Goal: Information Seeking & Learning: Compare options

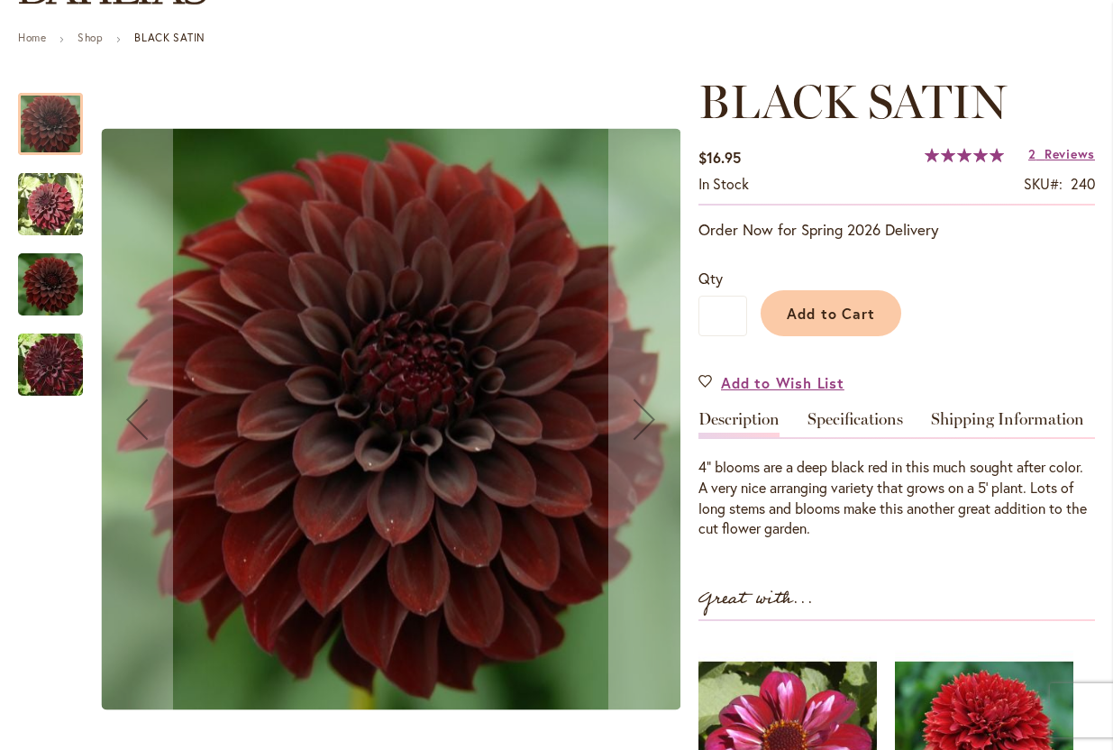
scroll to position [192, 0]
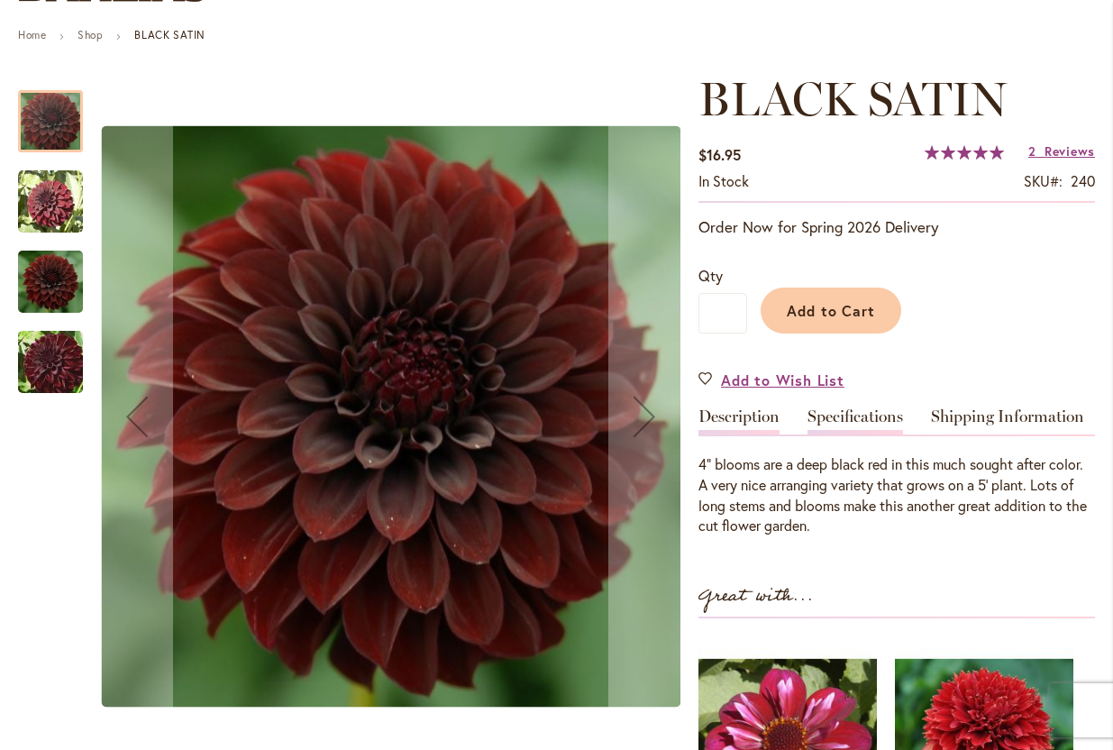
click at [871, 415] on link "Specifications" at bounding box center [856, 421] width 96 height 26
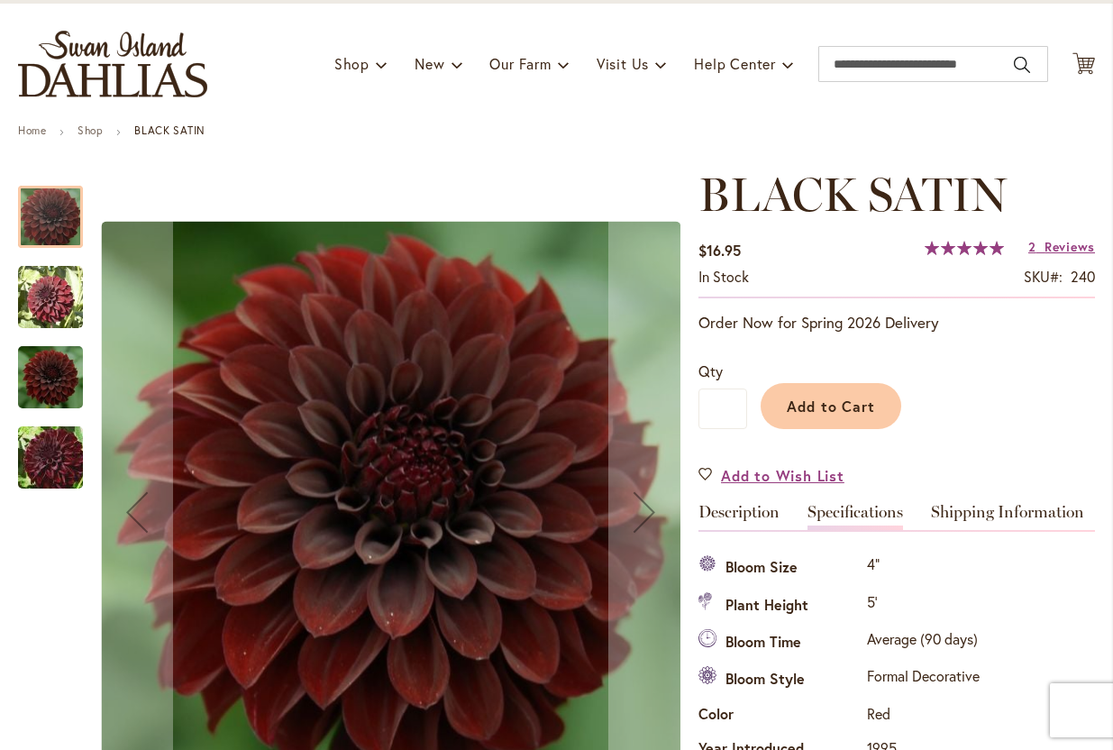
scroll to position [94, 0]
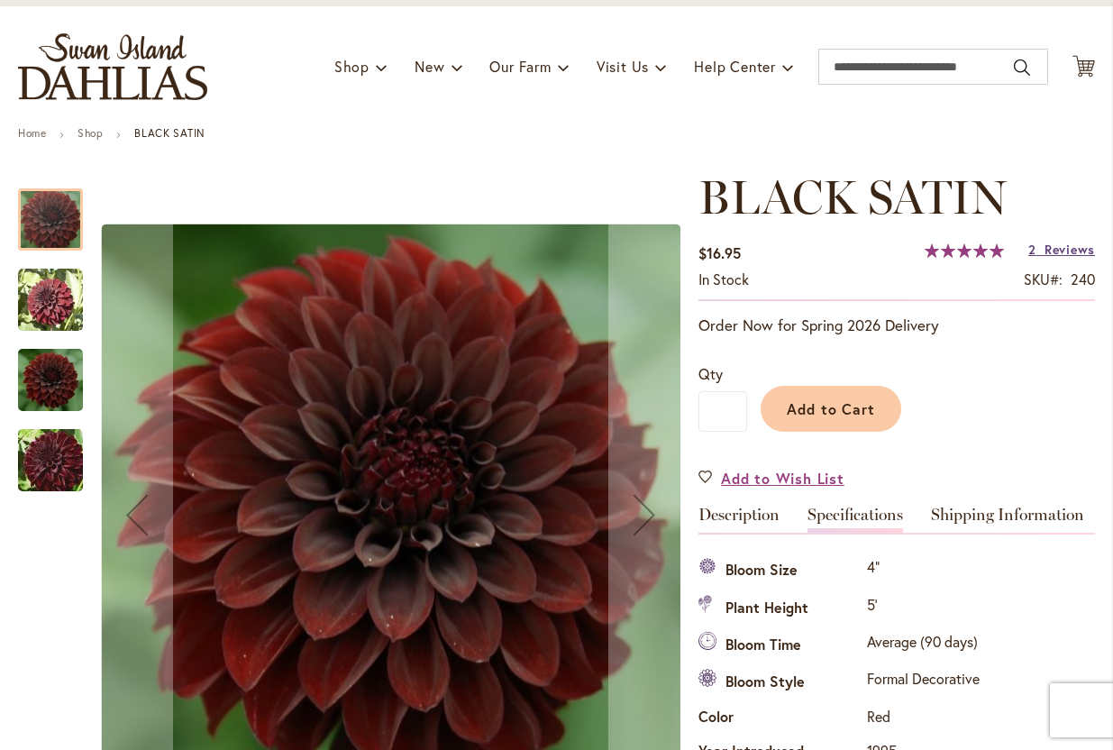
click at [1061, 251] on span "Reviews" at bounding box center [1070, 249] width 50 height 17
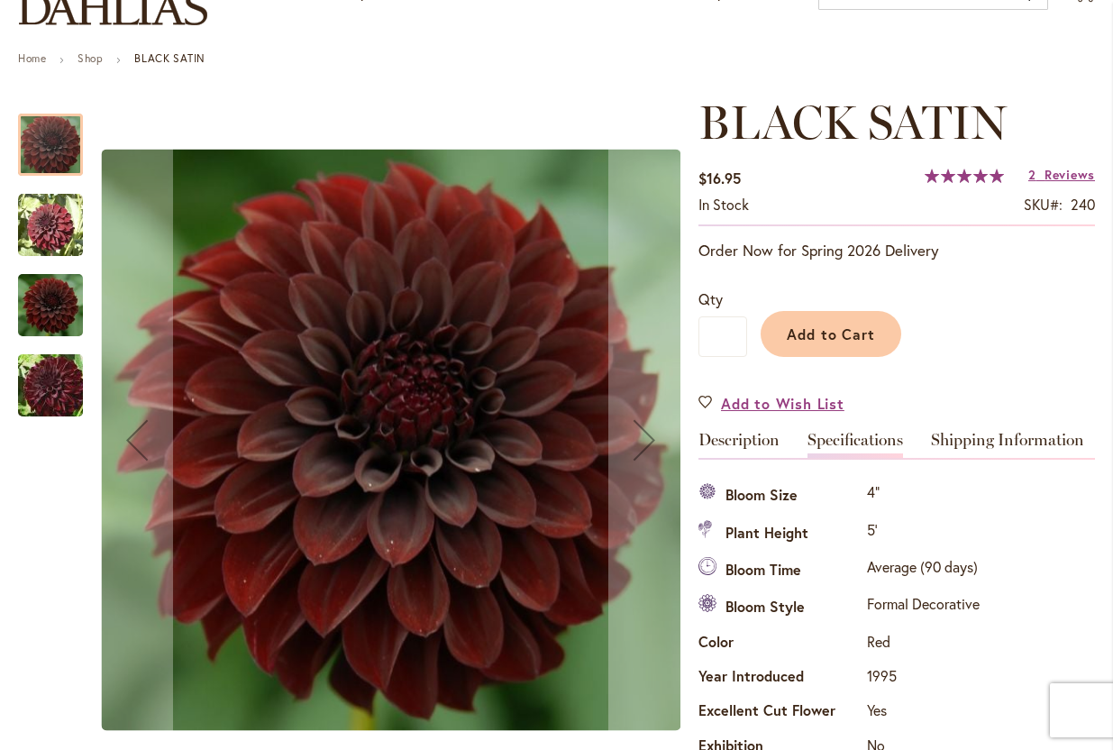
scroll to position [158, 0]
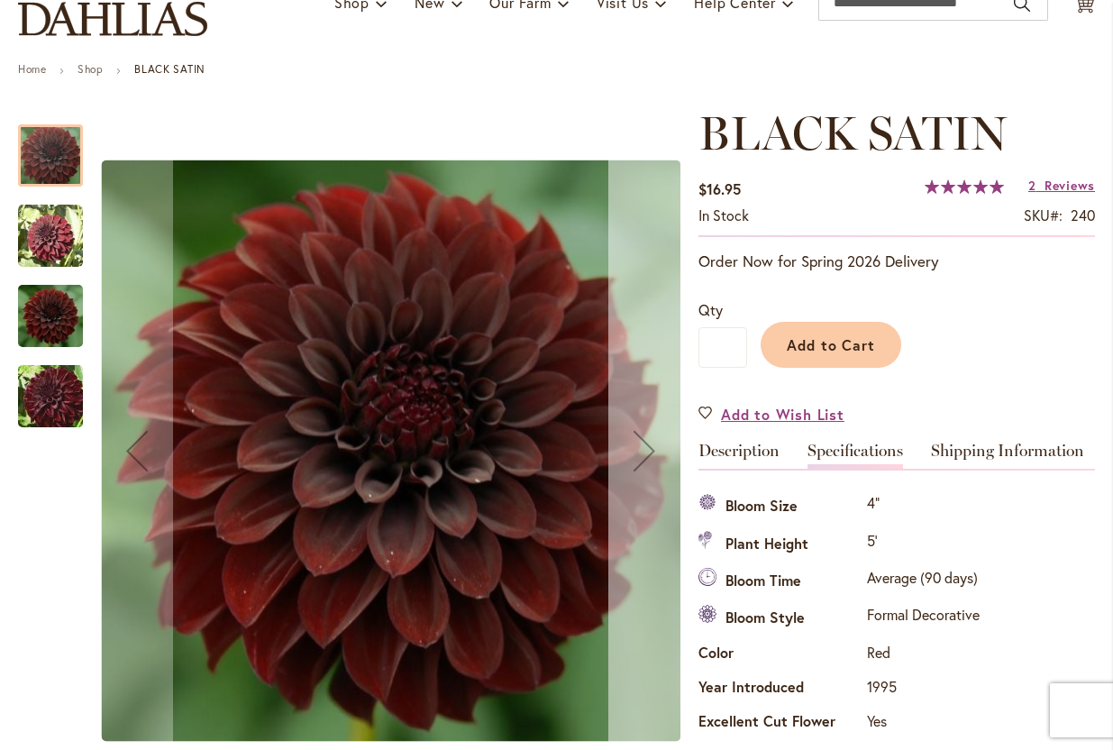
click at [647, 453] on div "Next" at bounding box center [644, 451] width 72 height 72
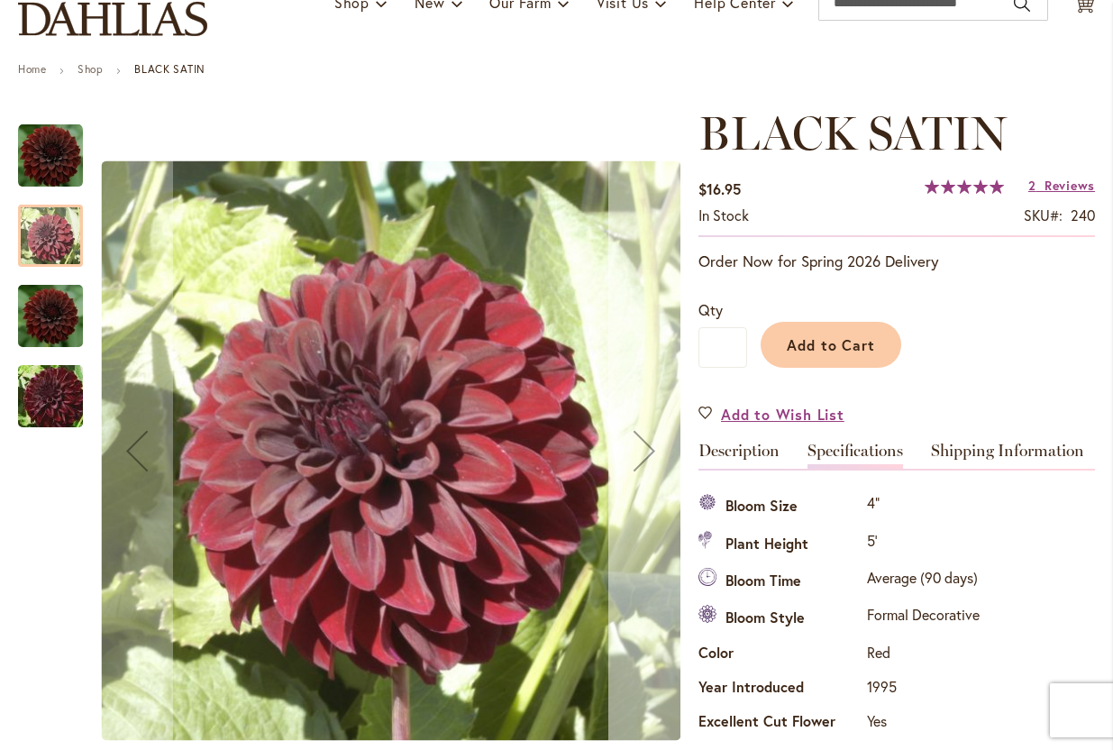
click at [647, 453] on div "Next" at bounding box center [644, 451] width 72 height 72
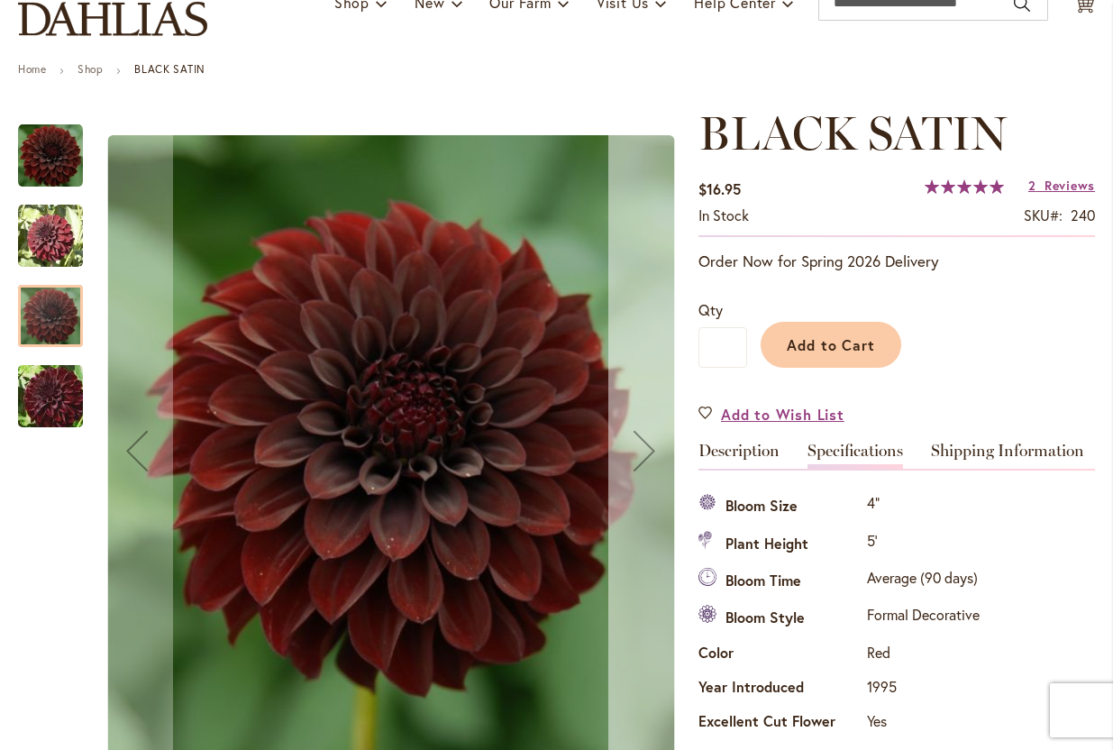
click at [647, 453] on div "Next" at bounding box center [644, 451] width 72 height 72
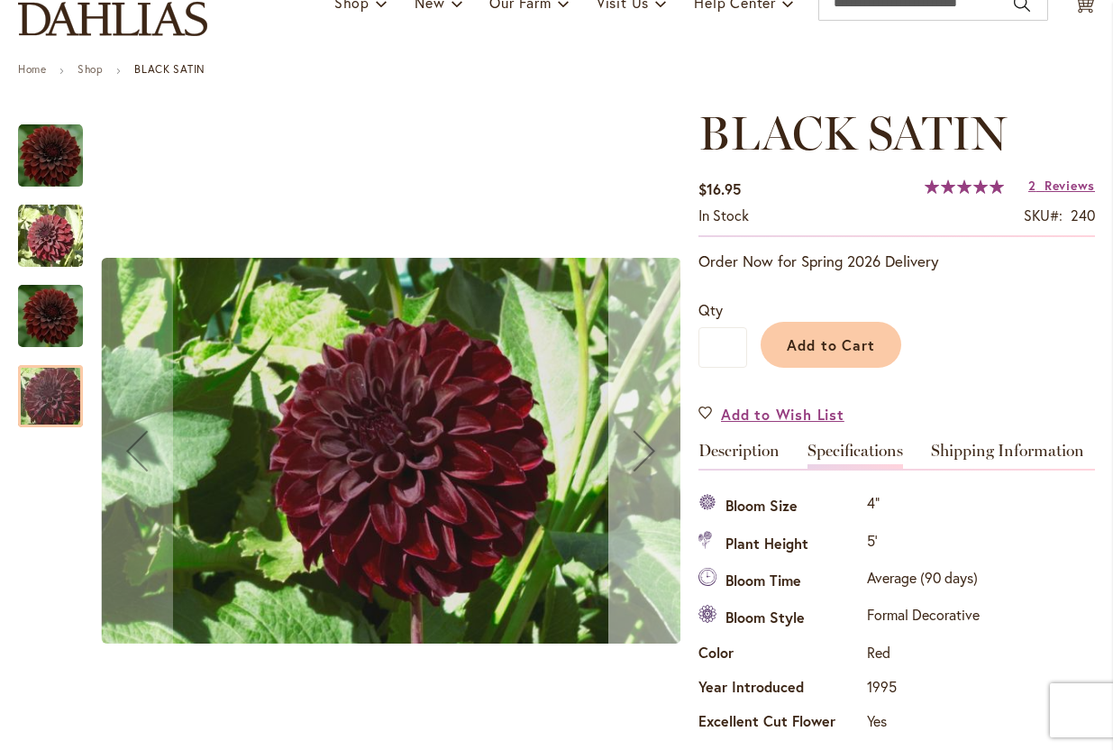
click at [647, 453] on div "Next" at bounding box center [644, 451] width 72 height 72
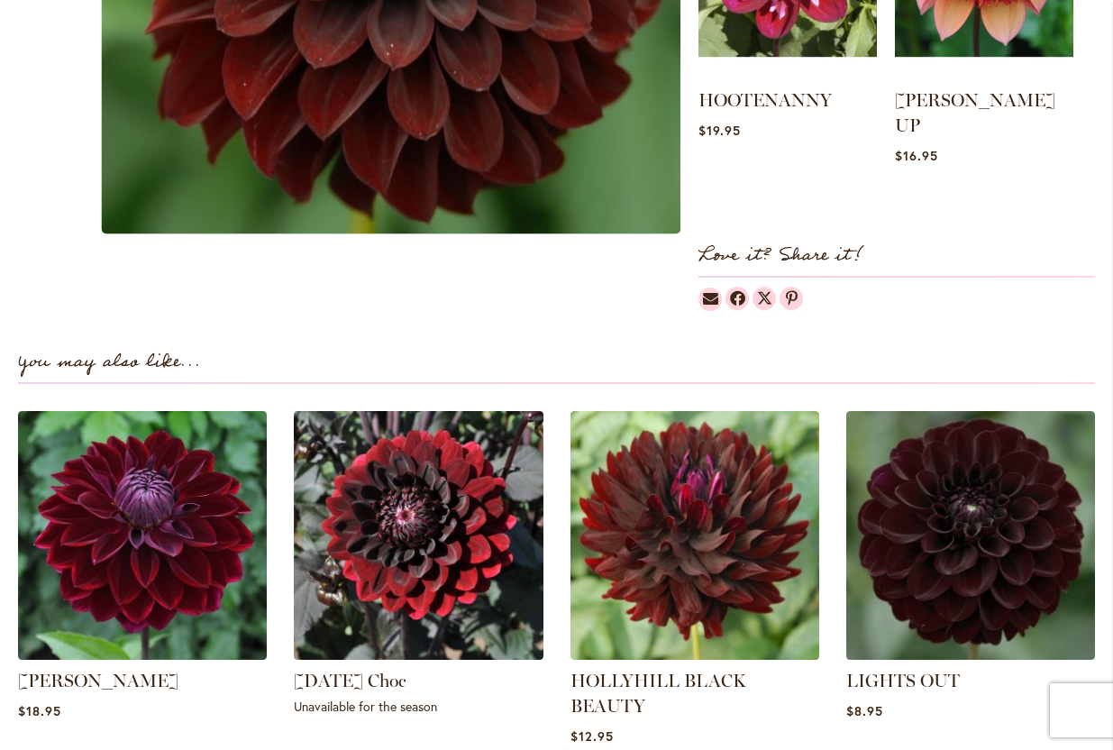
scroll to position [1251, 0]
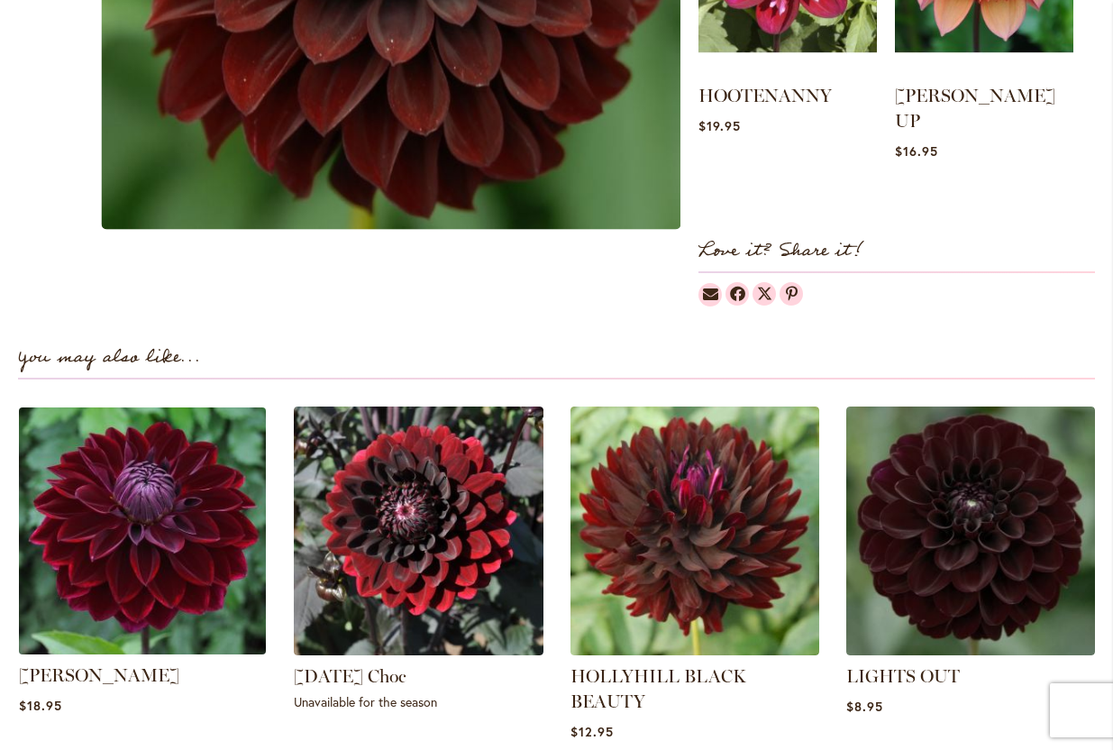
click at [206, 581] on img at bounding box center [143, 531] width 260 height 260
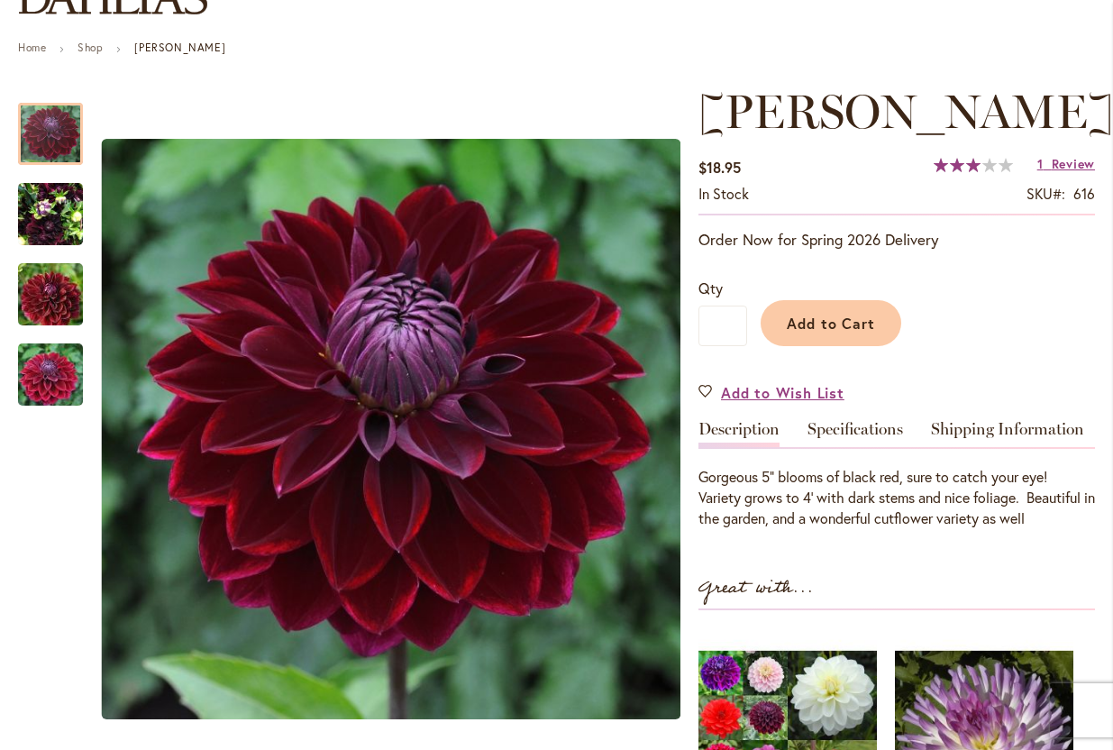
scroll to position [192, 0]
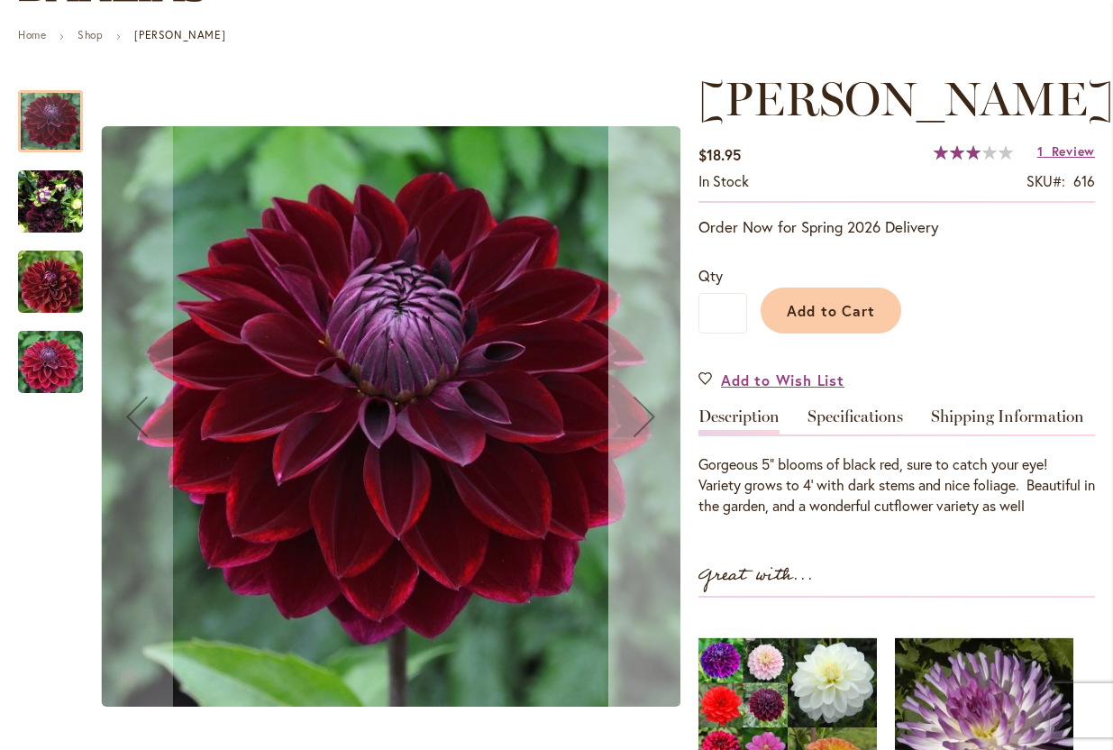
click at [651, 416] on div "Next" at bounding box center [644, 416] width 72 height 72
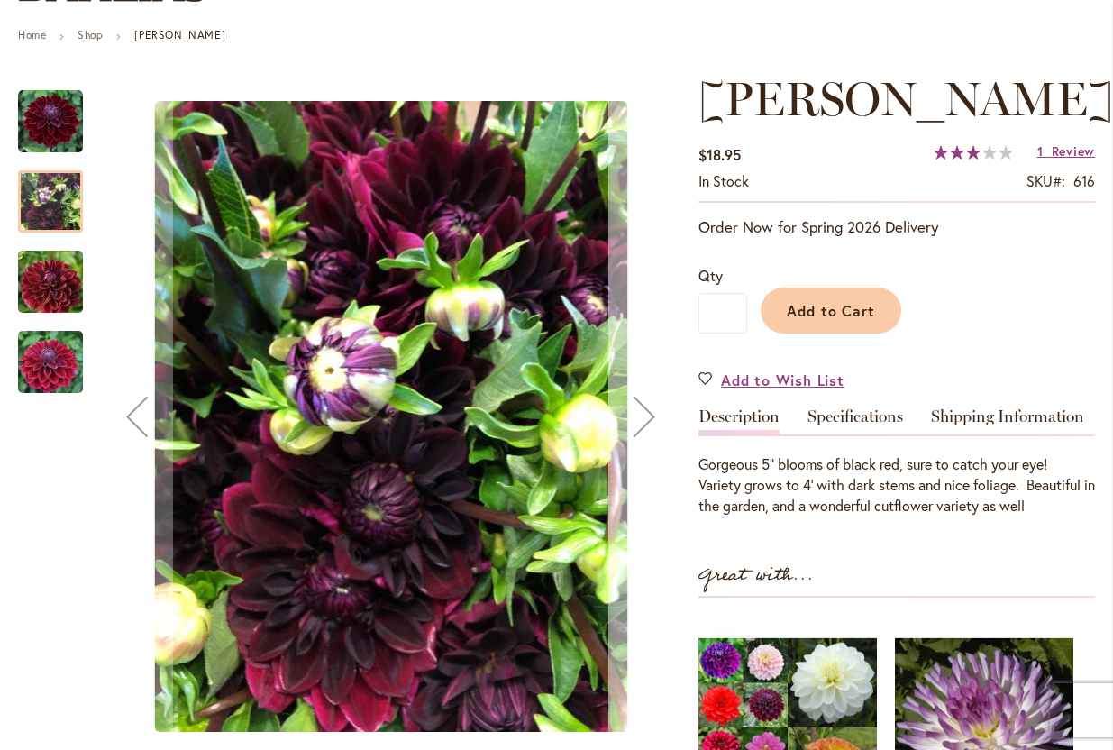
click at [651, 416] on div "Next" at bounding box center [644, 416] width 72 height 72
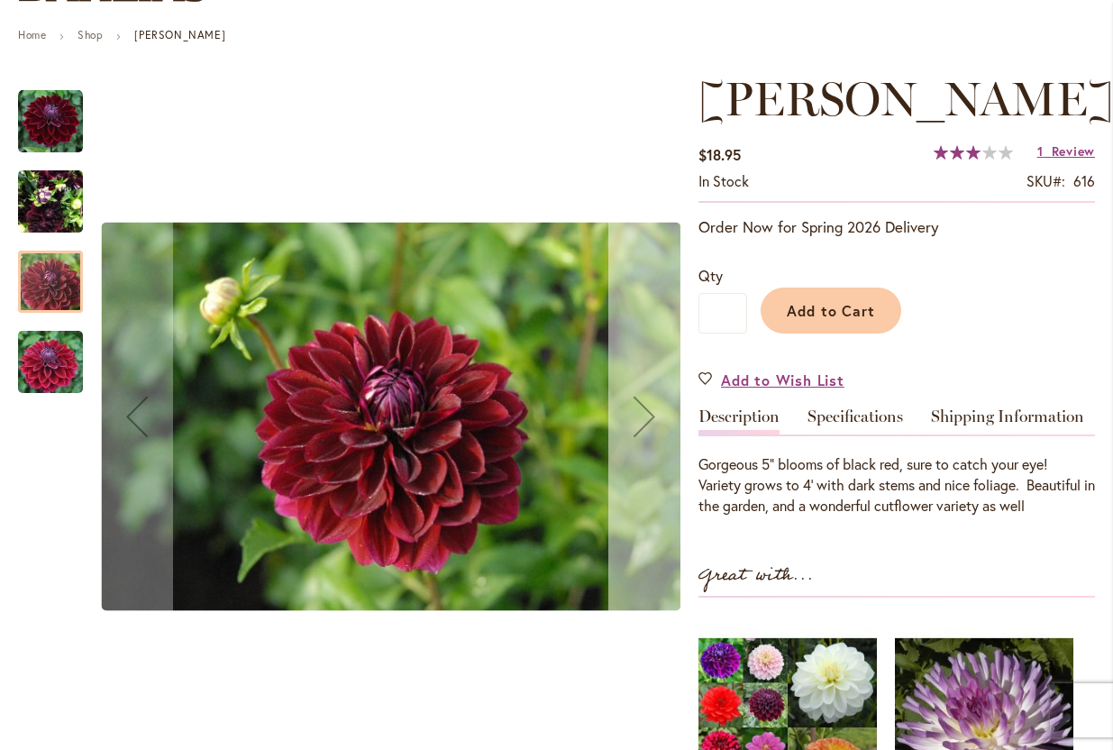
click at [651, 416] on div "Next" at bounding box center [644, 416] width 72 height 72
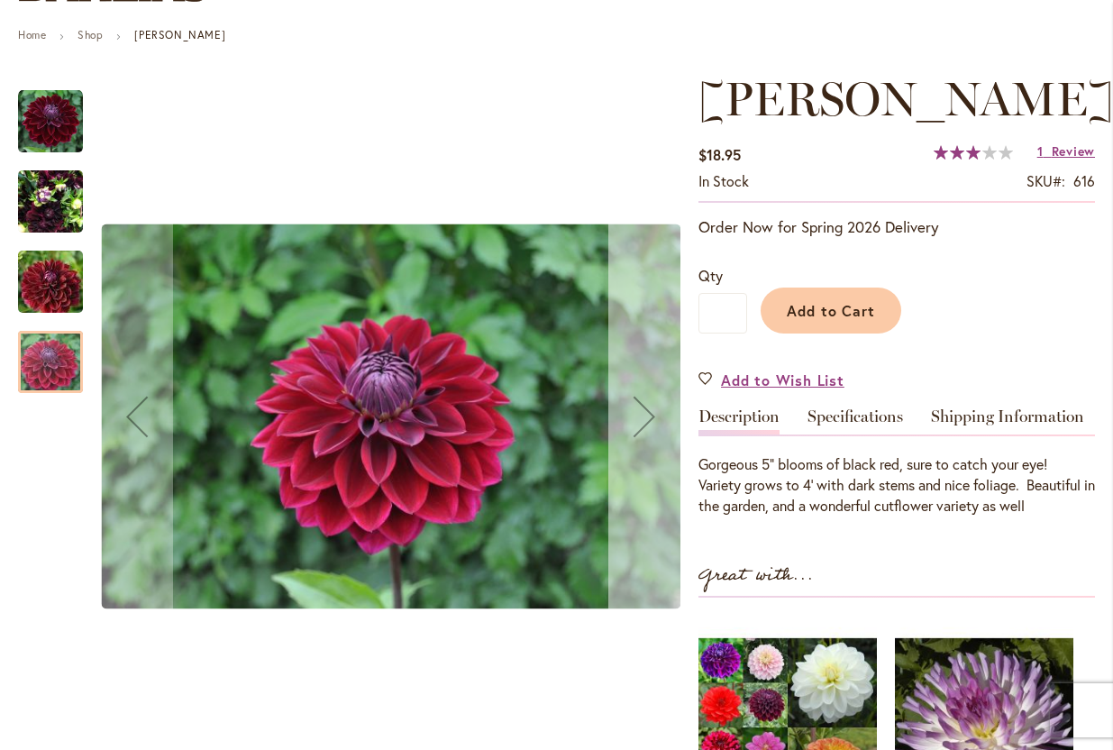
click at [651, 416] on div "Next" at bounding box center [644, 416] width 72 height 72
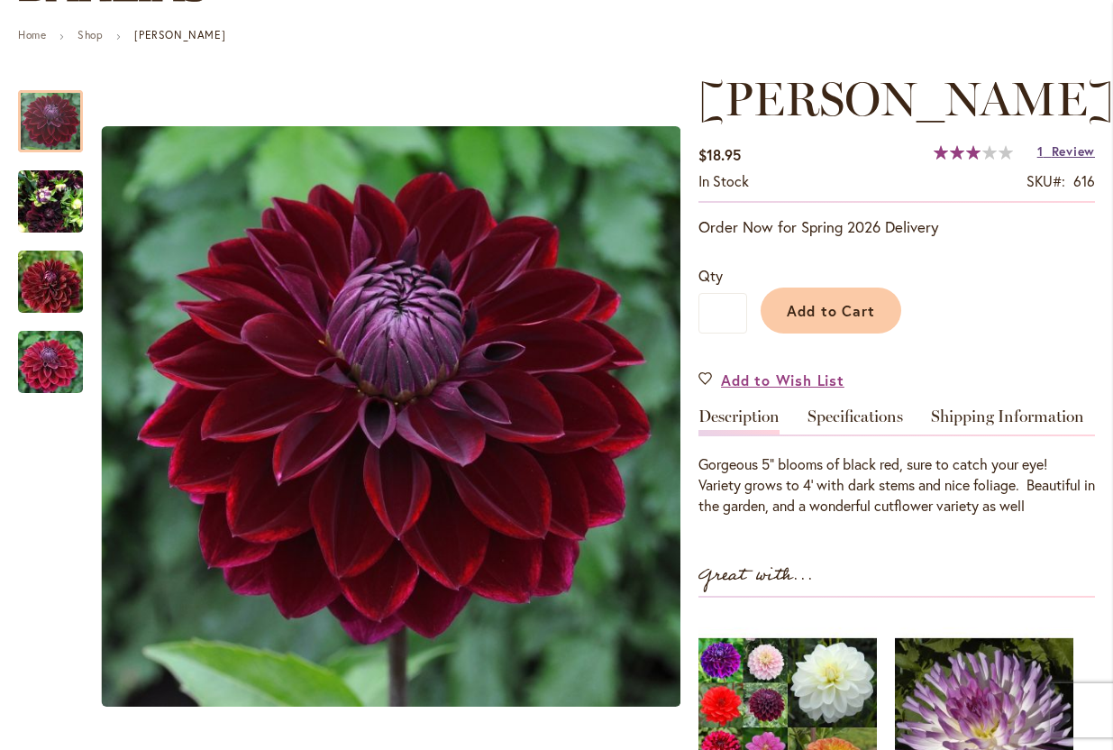
click at [1074, 153] on span "Review" at bounding box center [1073, 150] width 43 height 17
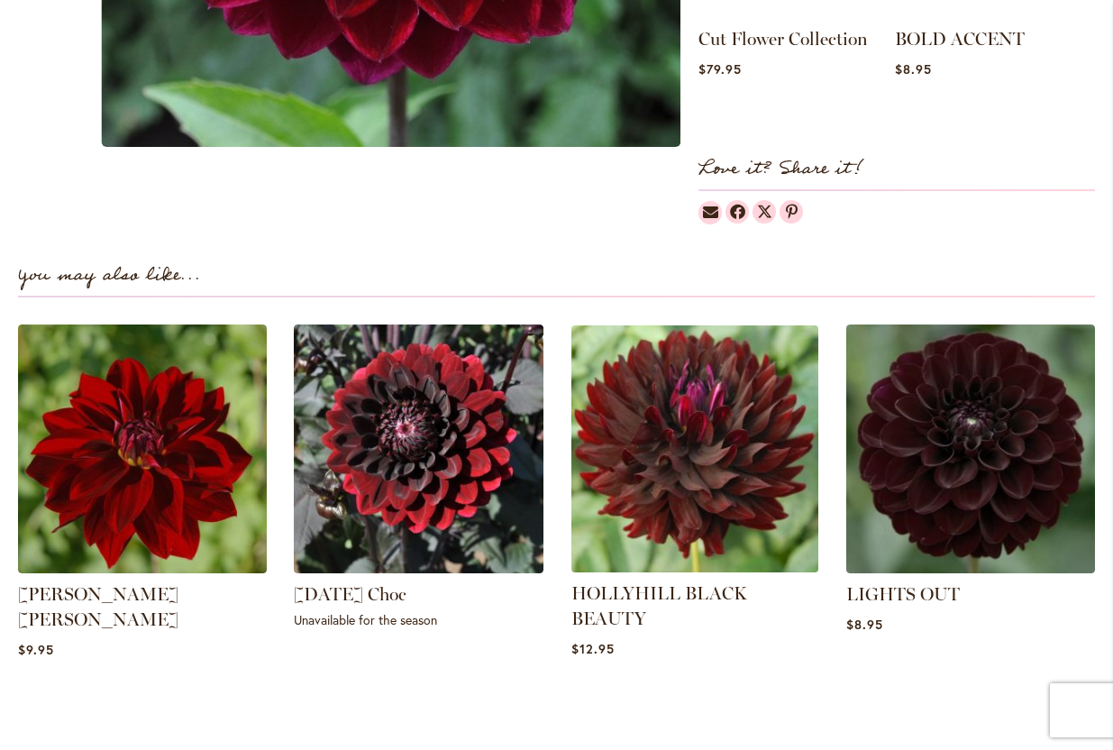
scroll to position [1016, 0]
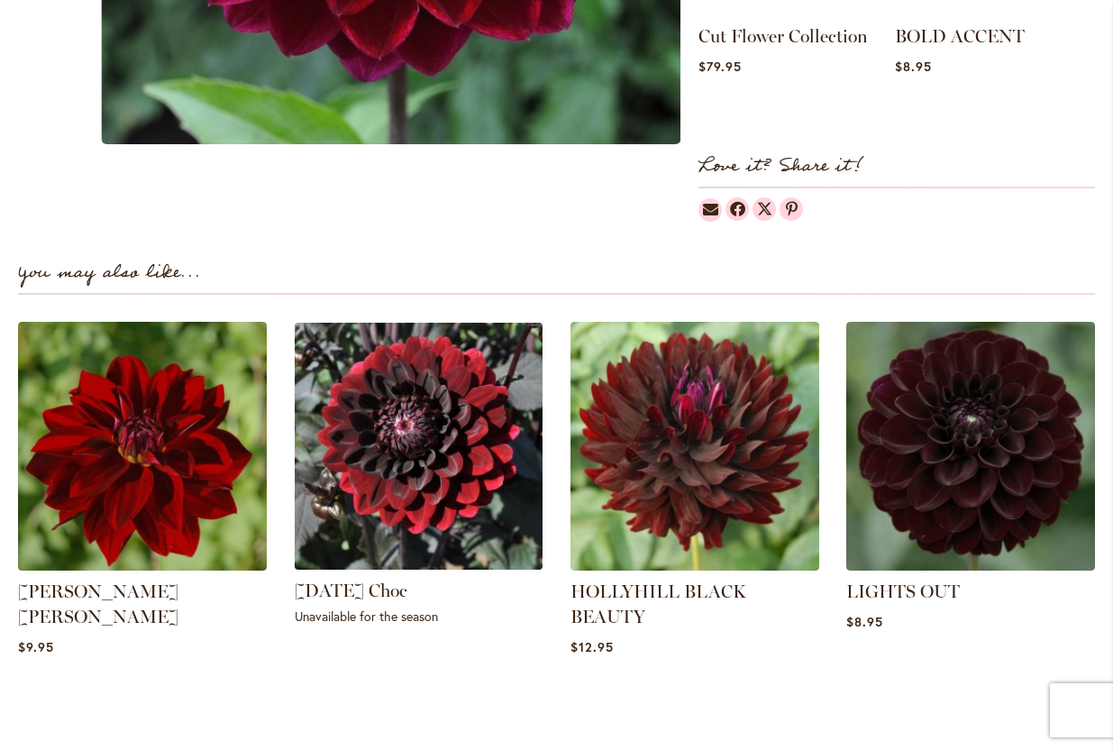
click at [445, 465] on img at bounding box center [418, 446] width 260 height 260
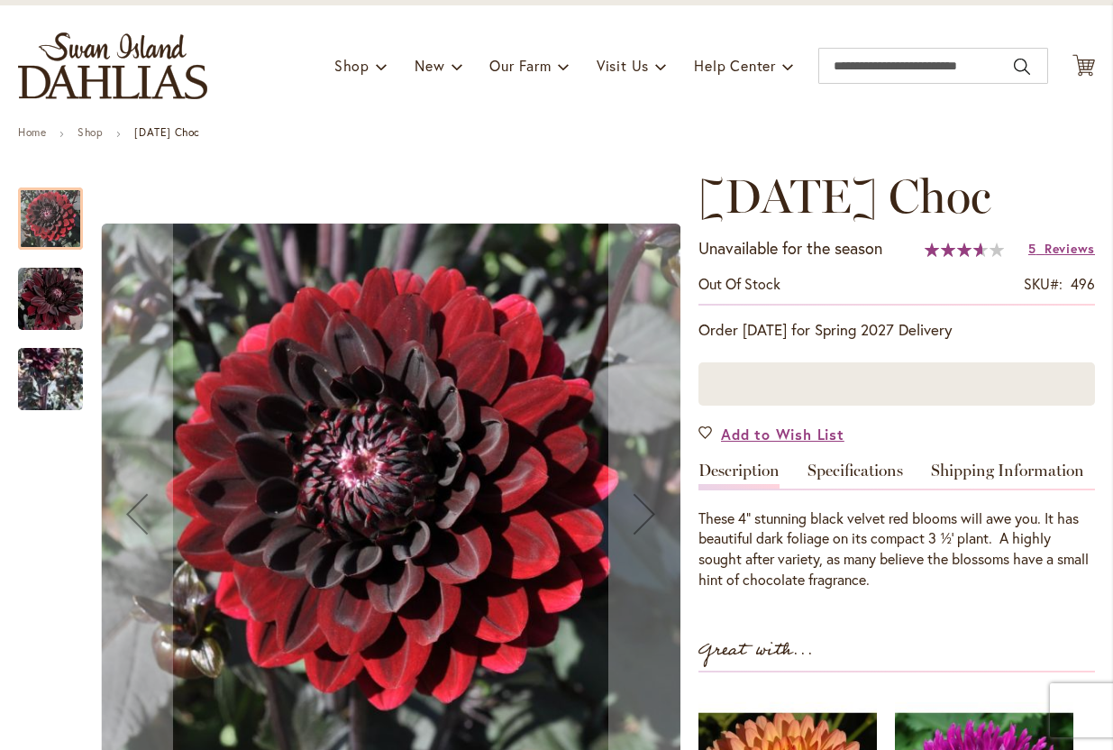
scroll to position [96, 0]
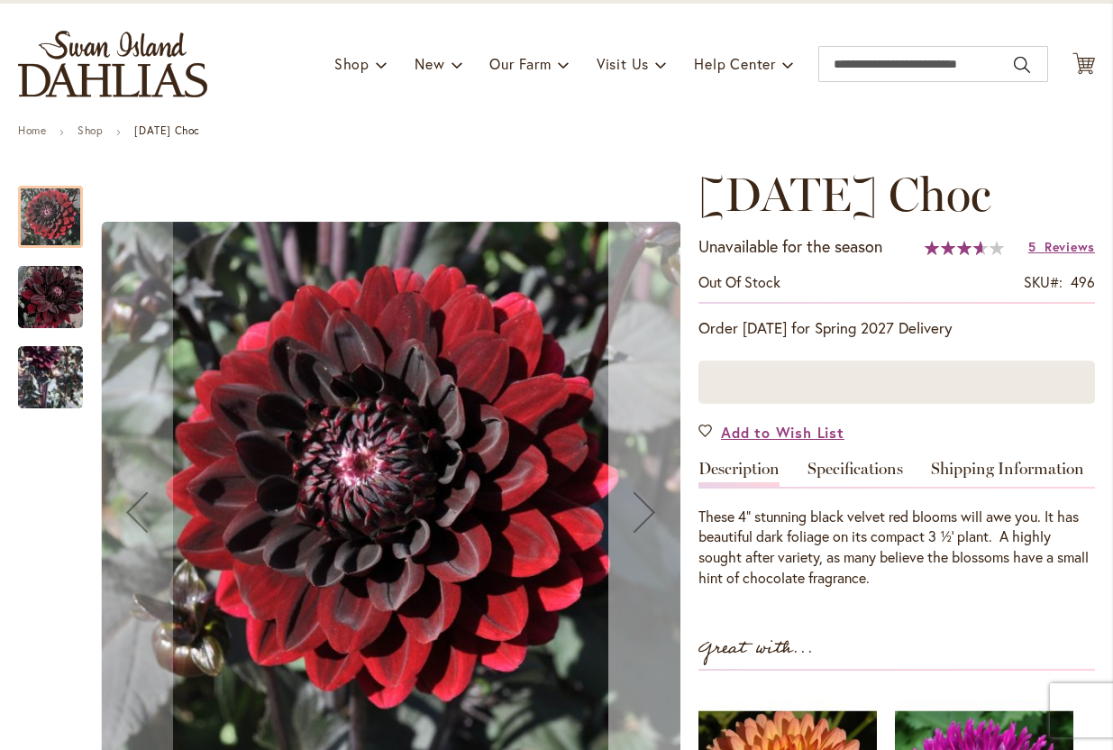
click at [644, 502] on div "Next" at bounding box center [644, 512] width 72 height 72
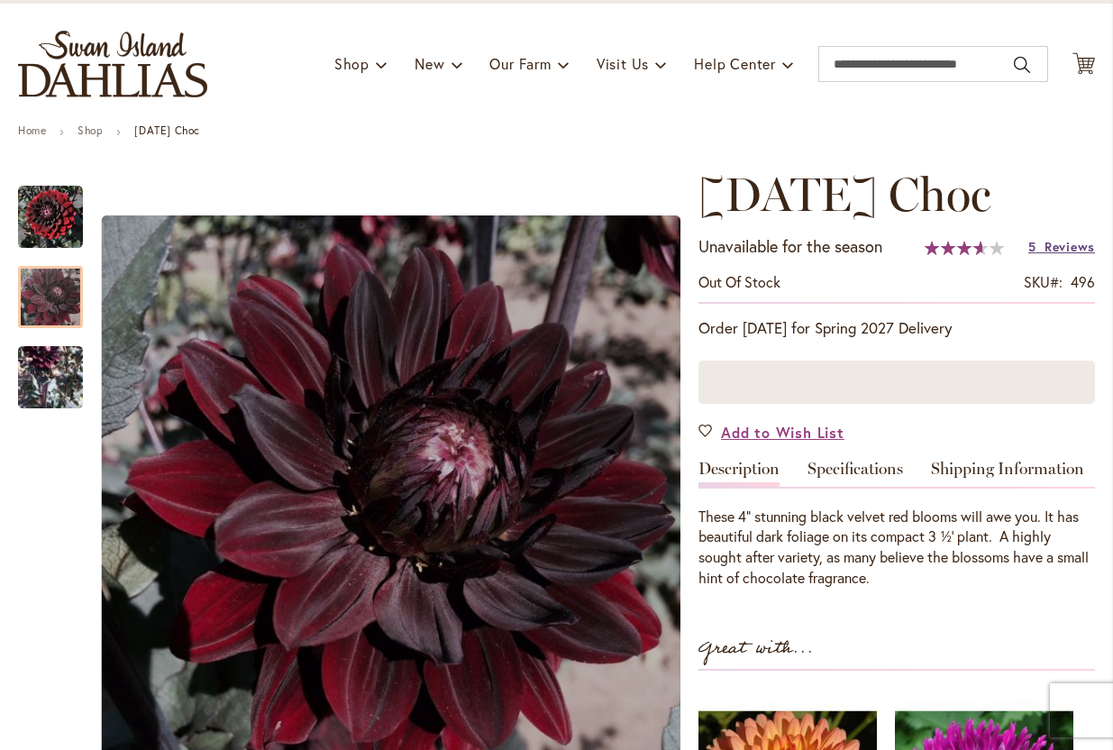
click at [1060, 245] on span "Reviews" at bounding box center [1070, 246] width 50 height 17
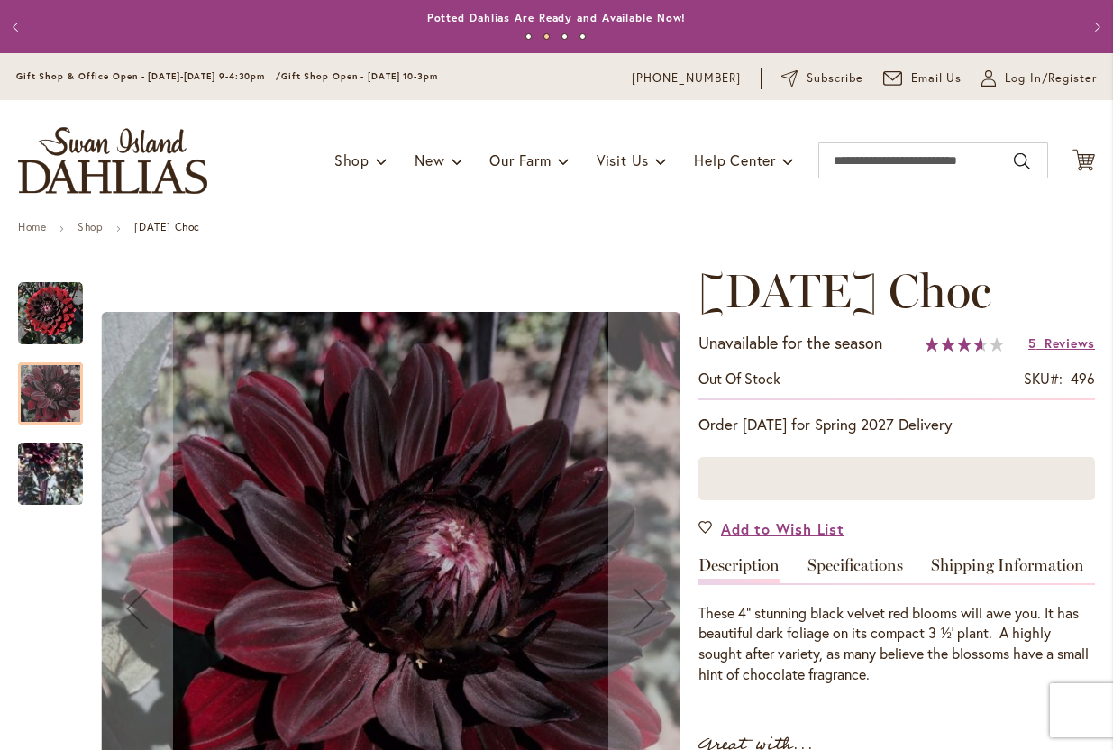
scroll to position [0, 0]
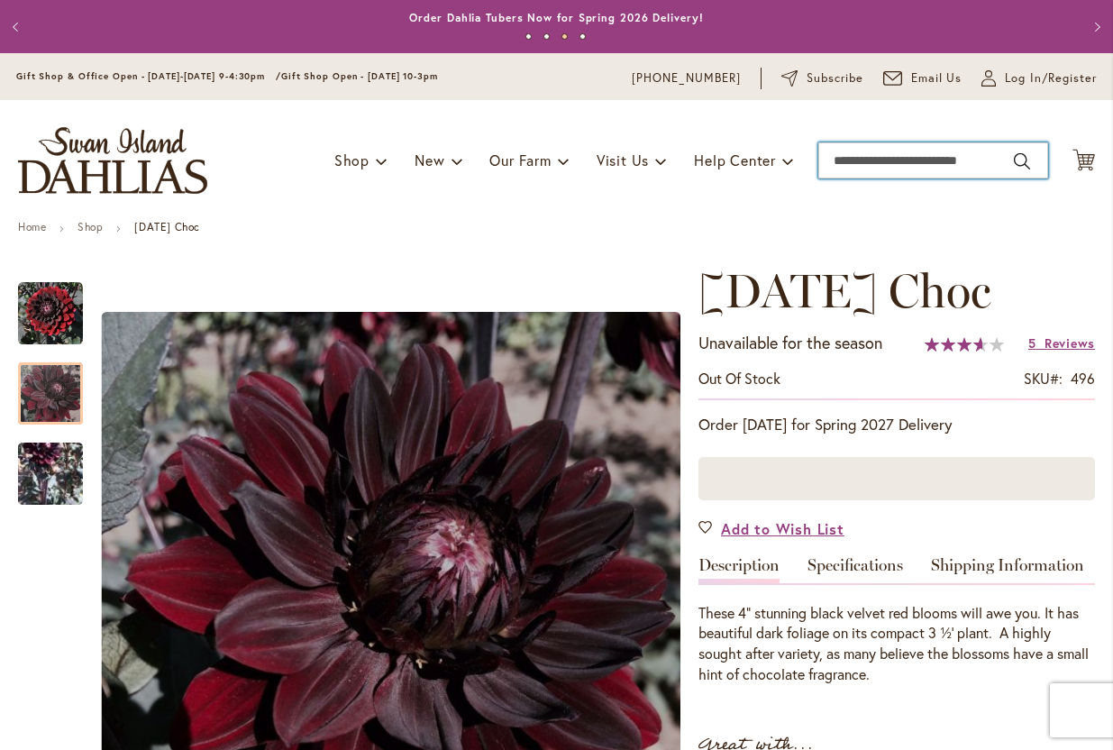
click at [873, 161] on input "Search" at bounding box center [933, 160] width 230 height 36
type input "**********"
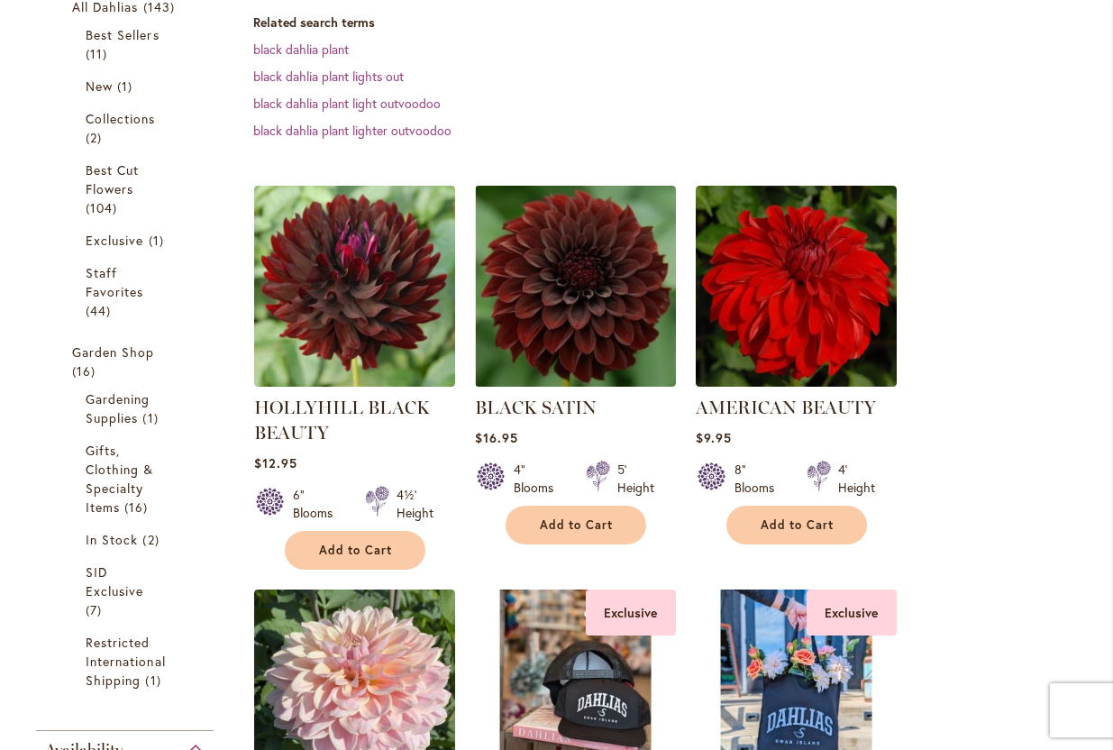
scroll to position [383, 0]
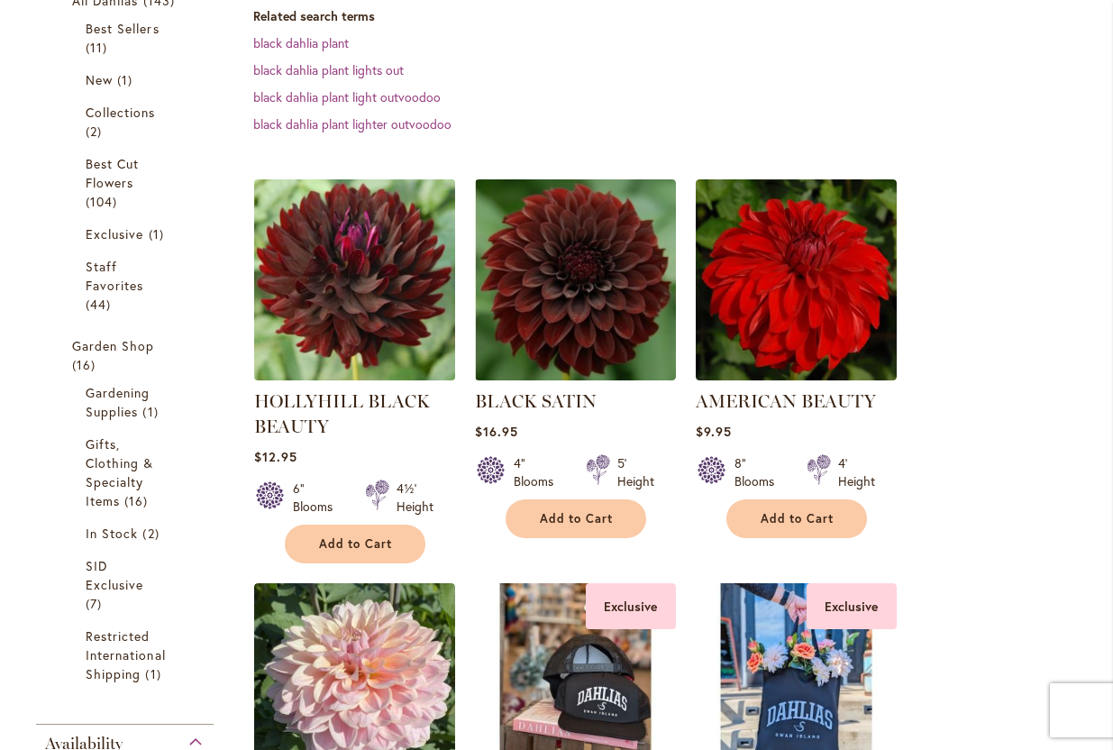
click at [342, 255] on img at bounding box center [354, 279] width 211 height 211
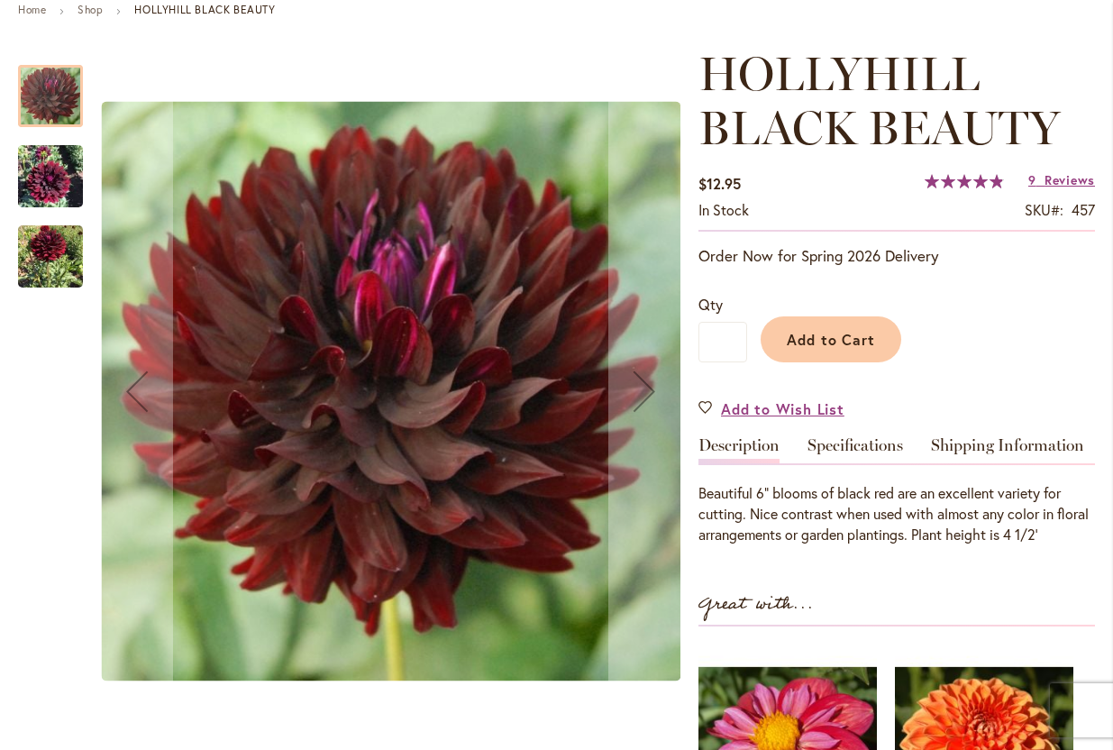
scroll to position [227, 0]
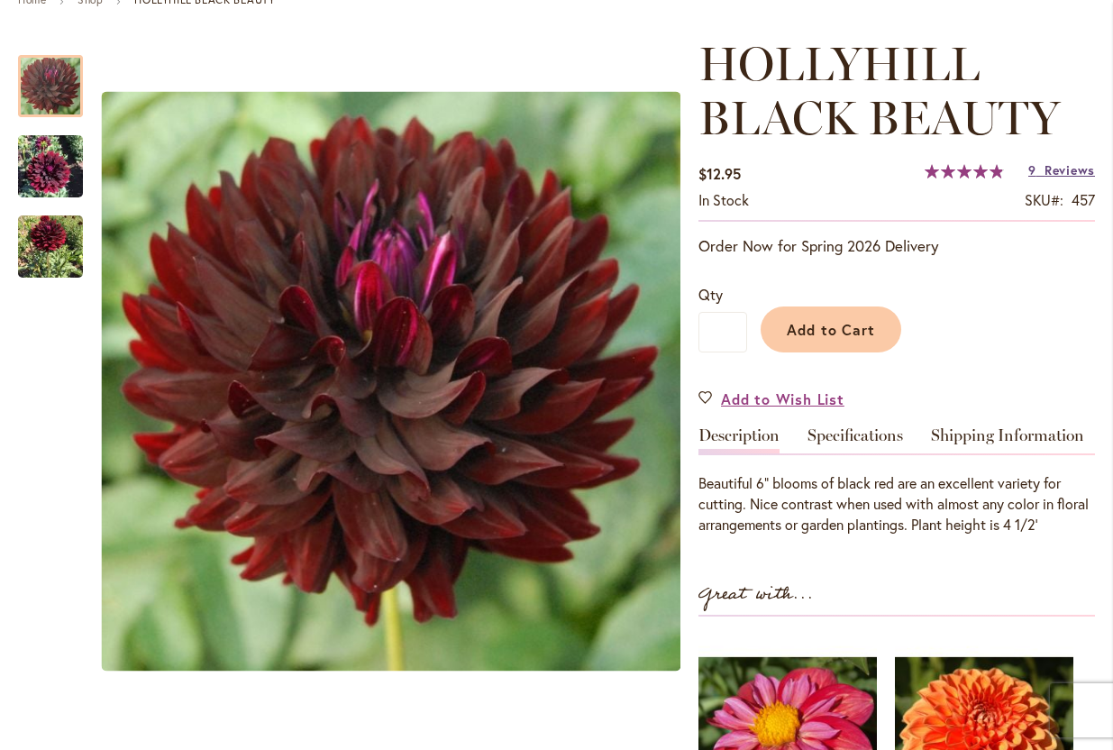
click at [1065, 171] on span "Reviews" at bounding box center [1070, 169] width 50 height 17
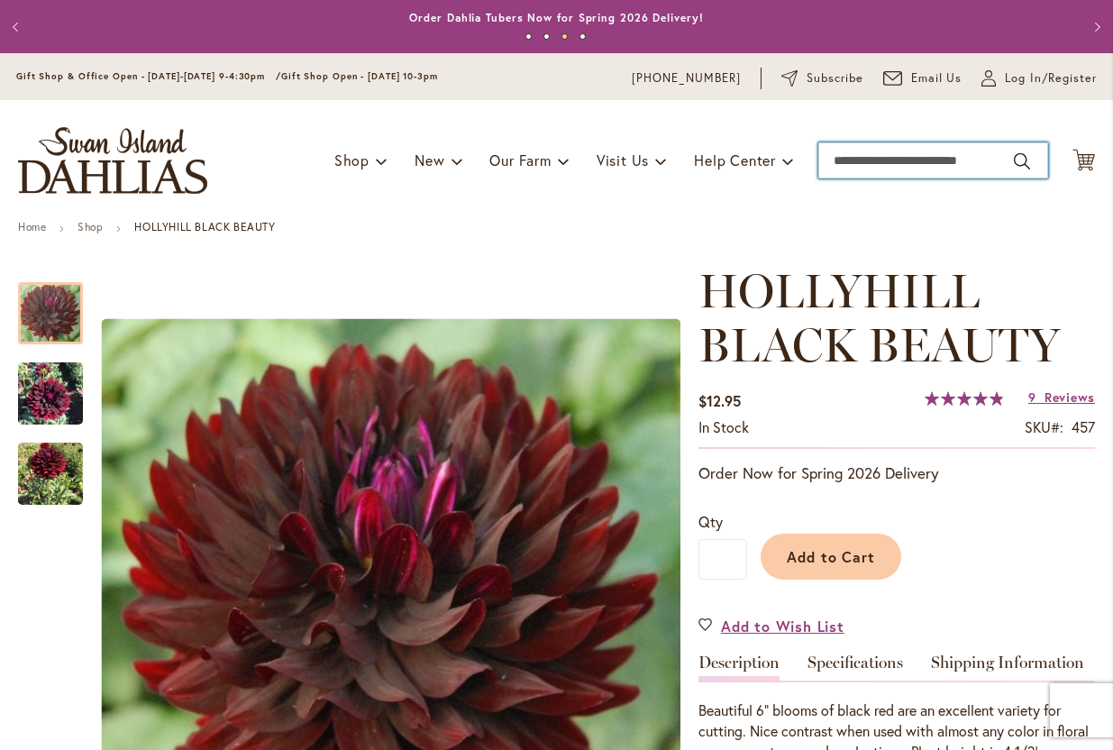
scroll to position [0, 1]
click at [850, 158] on input "Search" at bounding box center [933, 160] width 230 height 36
type input "****"
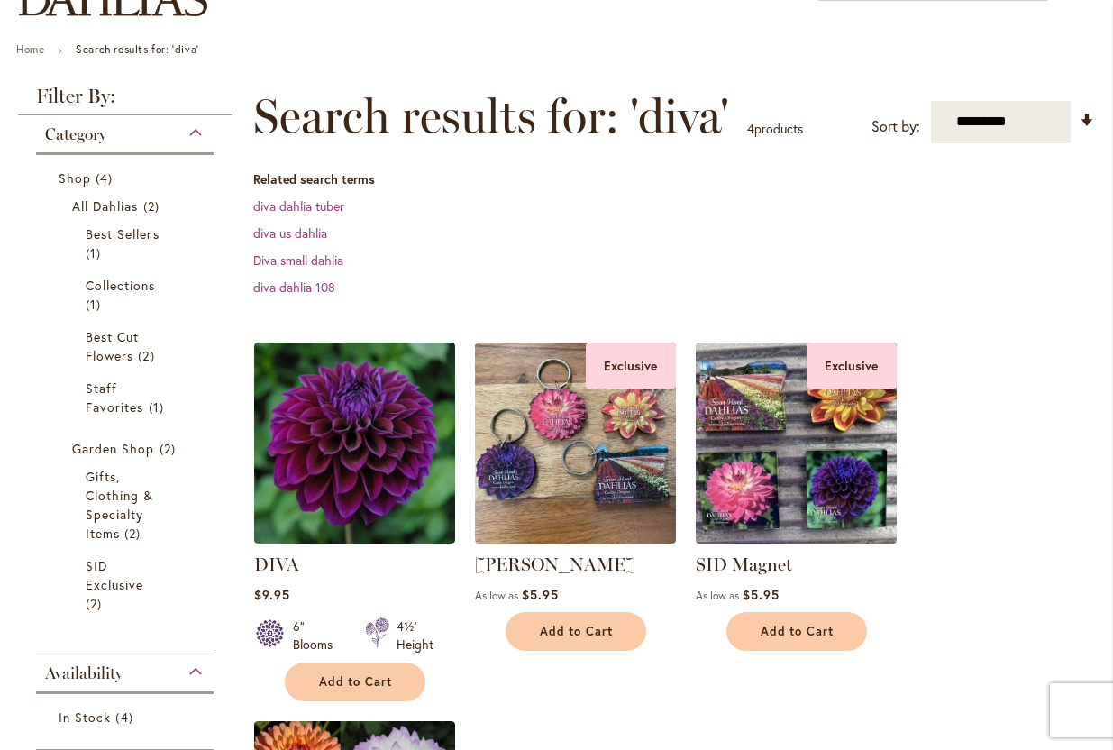
scroll to position [175, 0]
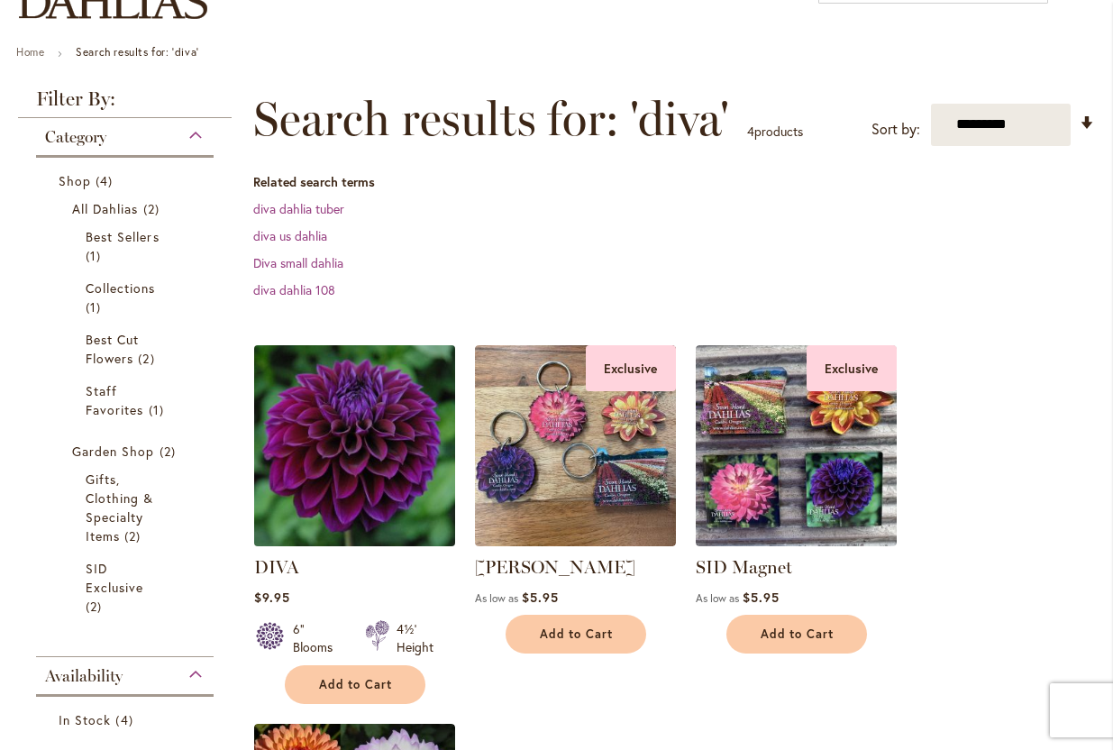
click at [326, 455] on img at bounding box center [354, 445] width 211 height 211
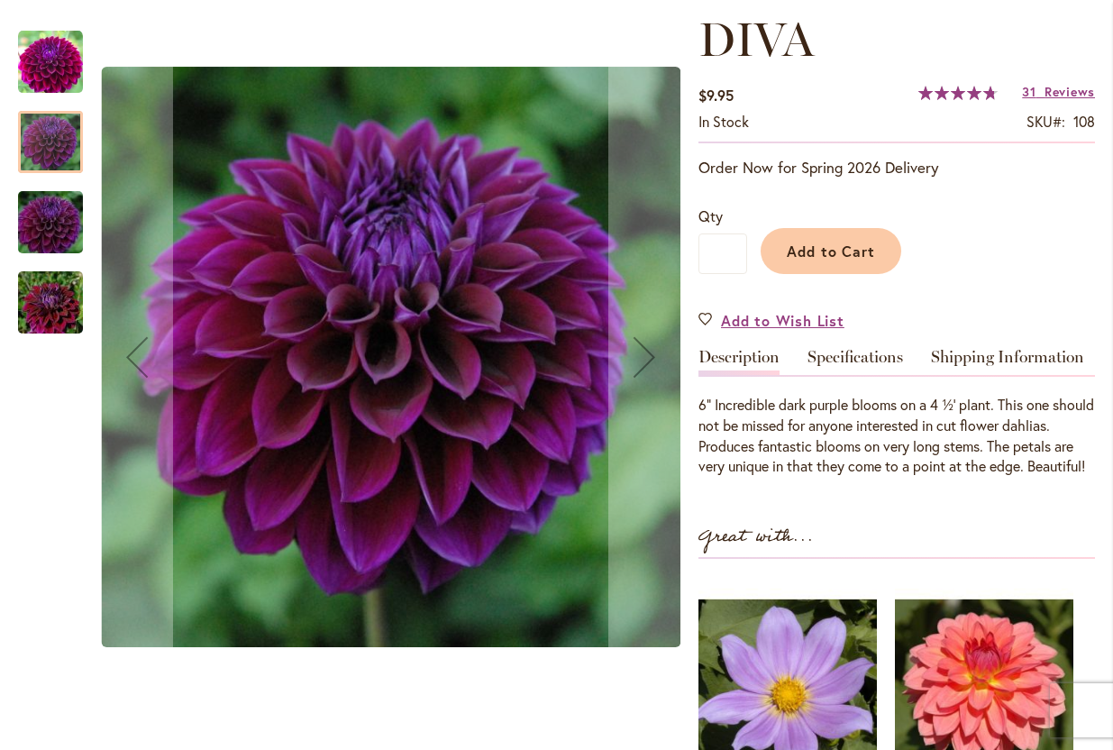
scroll to position [252, 0]
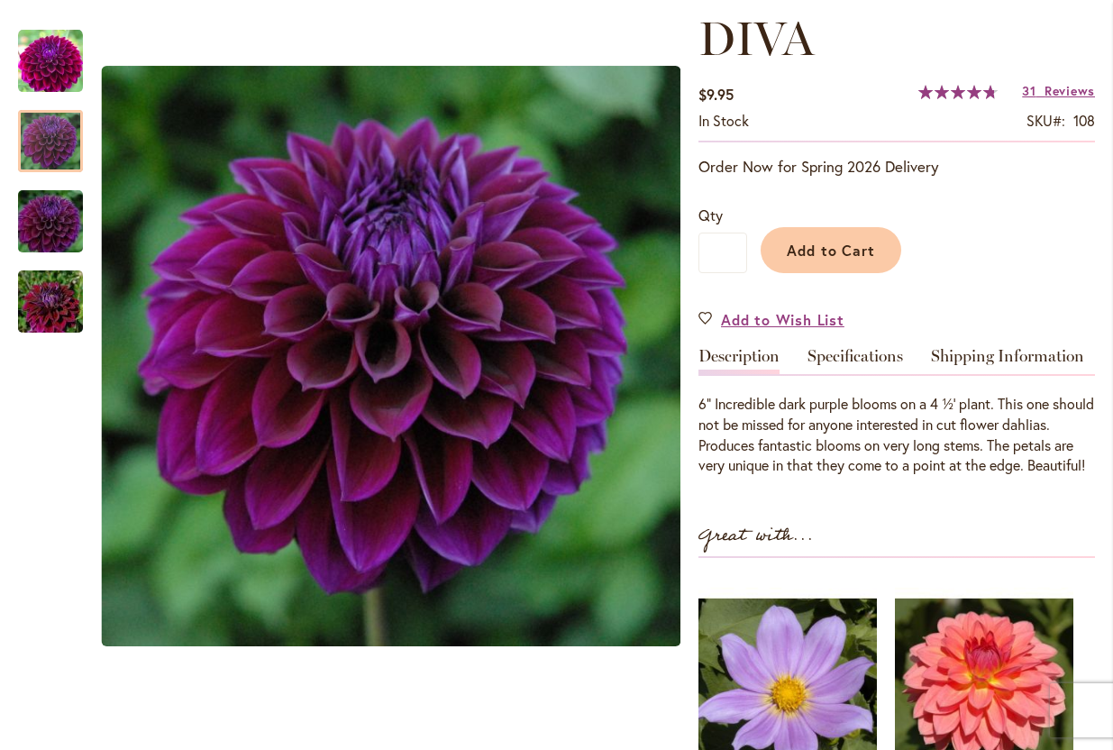
click at [1060, 92] on span "Reviews" at bounding box center [1070, 90] width 50 height 17
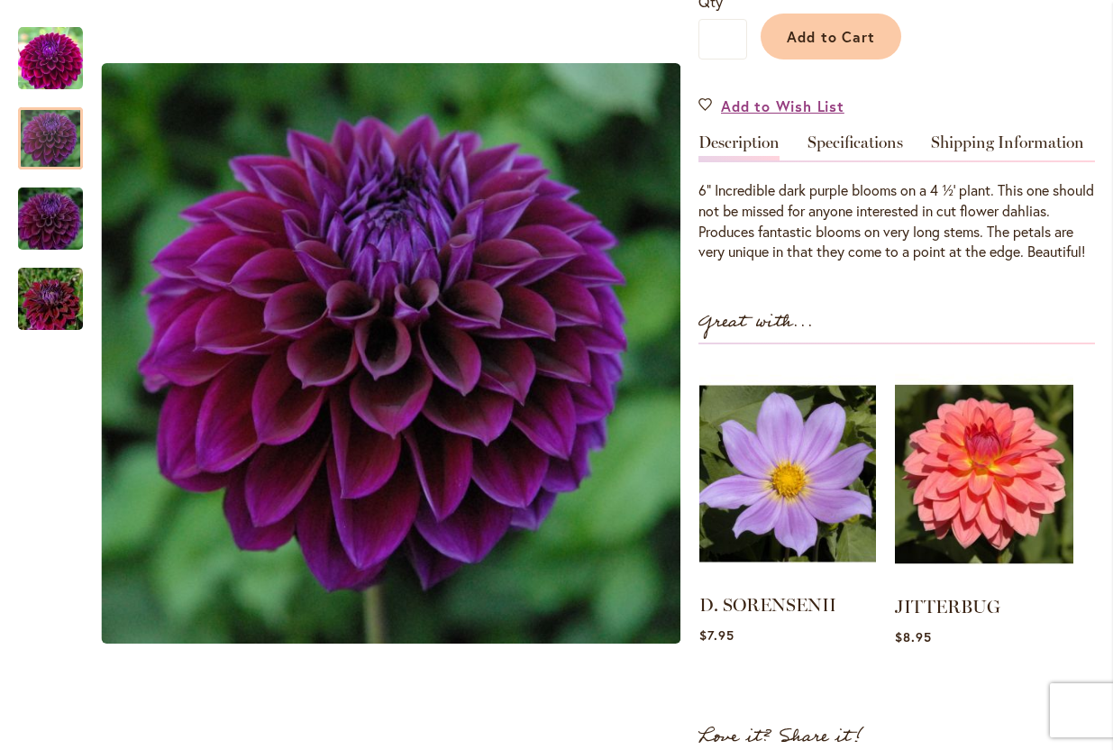
scroll to position [337, 0]
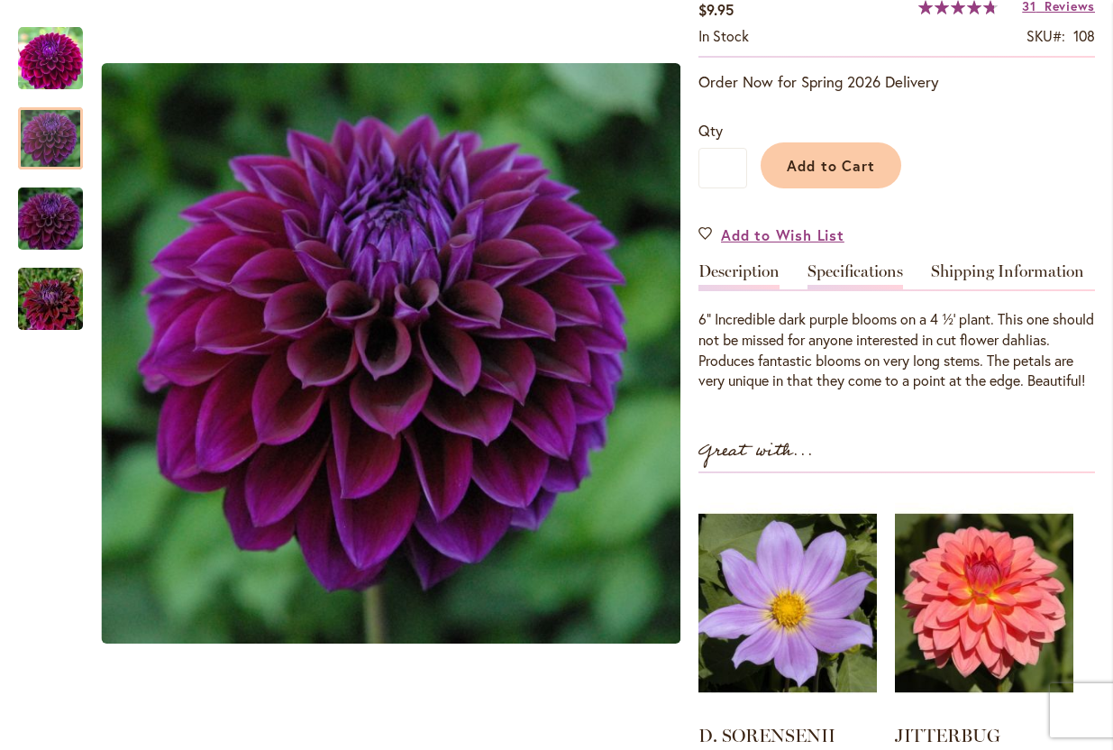
click at [853, 271] on link "Specifications" at bounding box center [856, 276] width 96 height 26
